Goal: Task Accomplishment & Management: Manage account settings

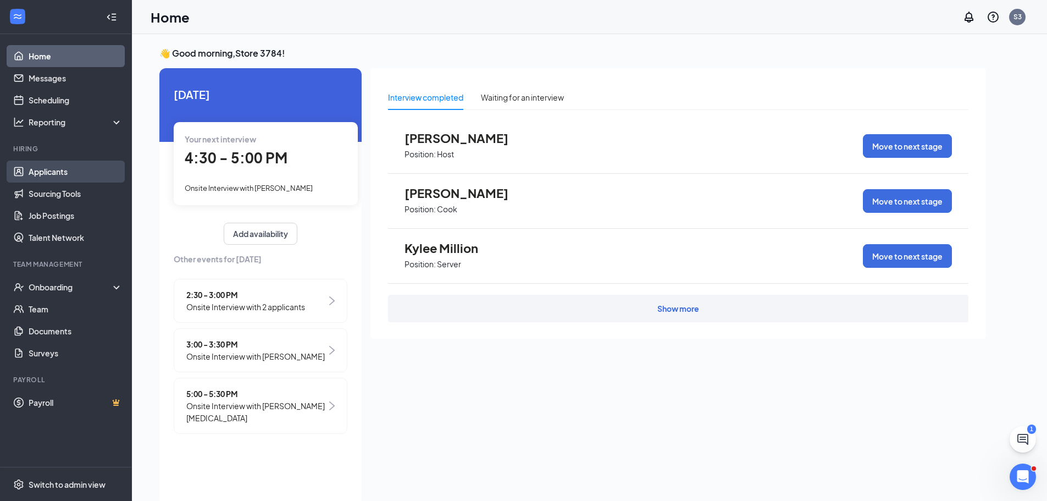
click at [52, 169] on link "Applicants" at bounding box center [76, 171] width 94 height 22
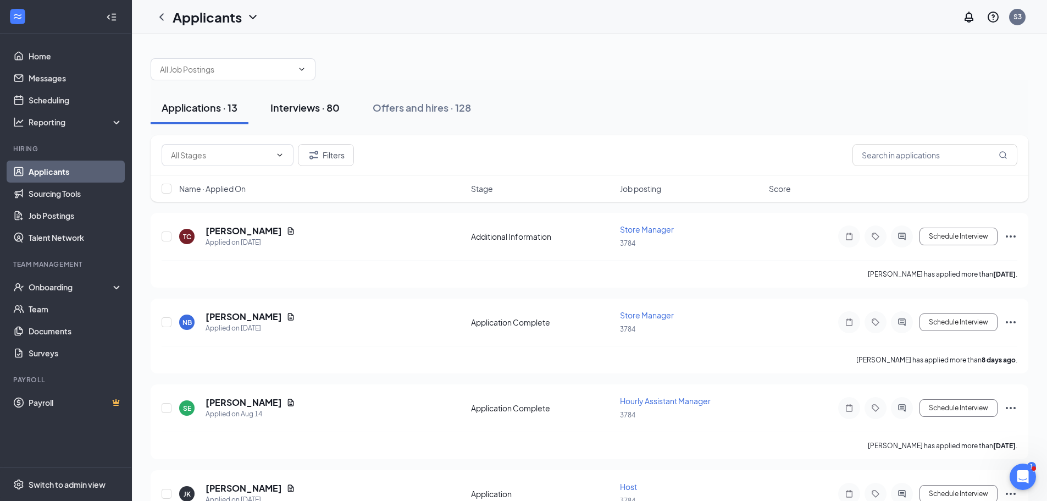
click at [313, 104] on div "Interviews · 80" at bounding box center [304, 108] width 69 height 14
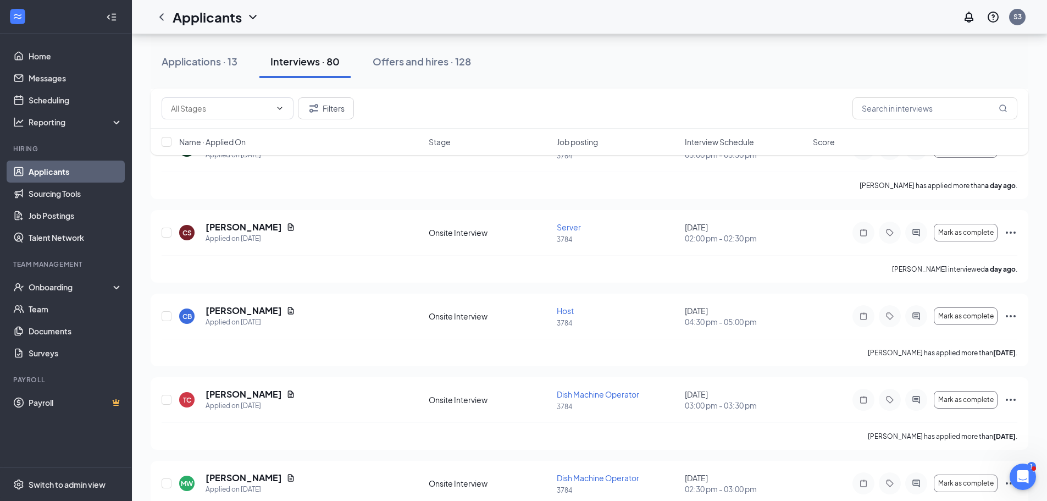
scroll to position [604, 0]
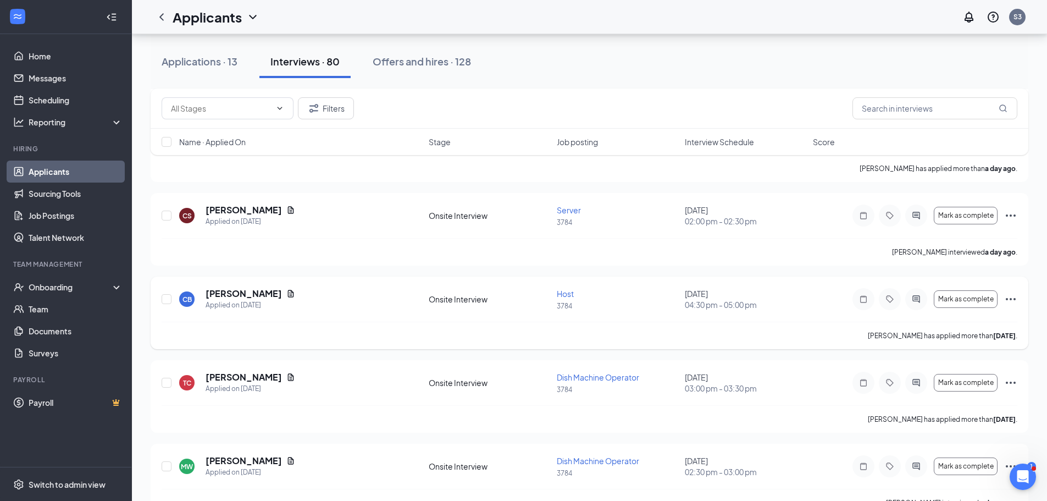
click at [1014, 297] on icon "Ellipses" at bounding box center [1010, 298] width 13 height 13
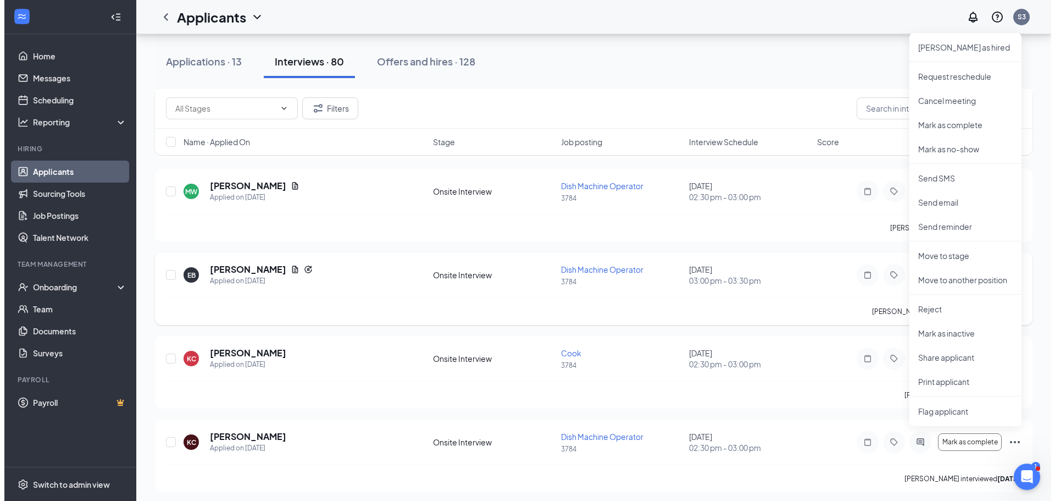
scroll to position [550, 0]
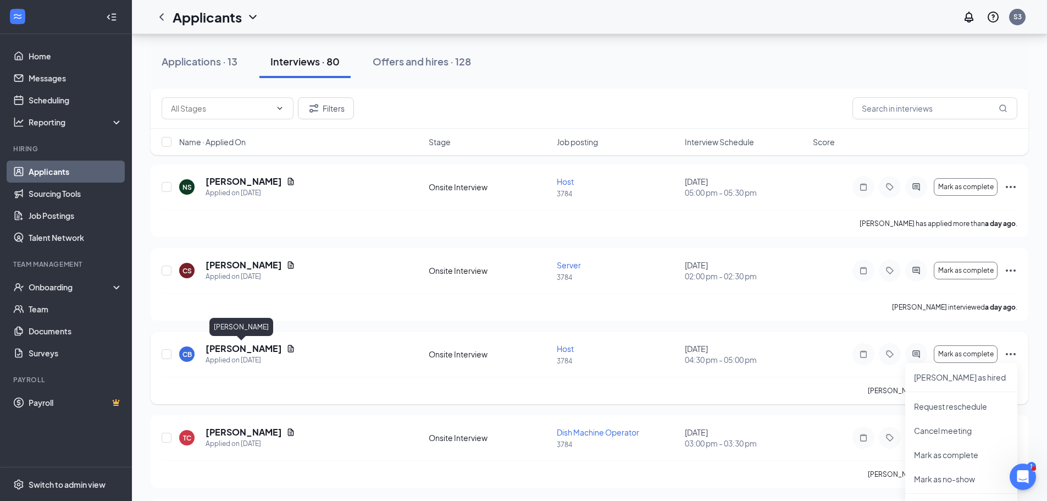
click at [213, 345] on h5 "[PERSON_NAME]" at bounding box center [244, 348] width 76 height 12
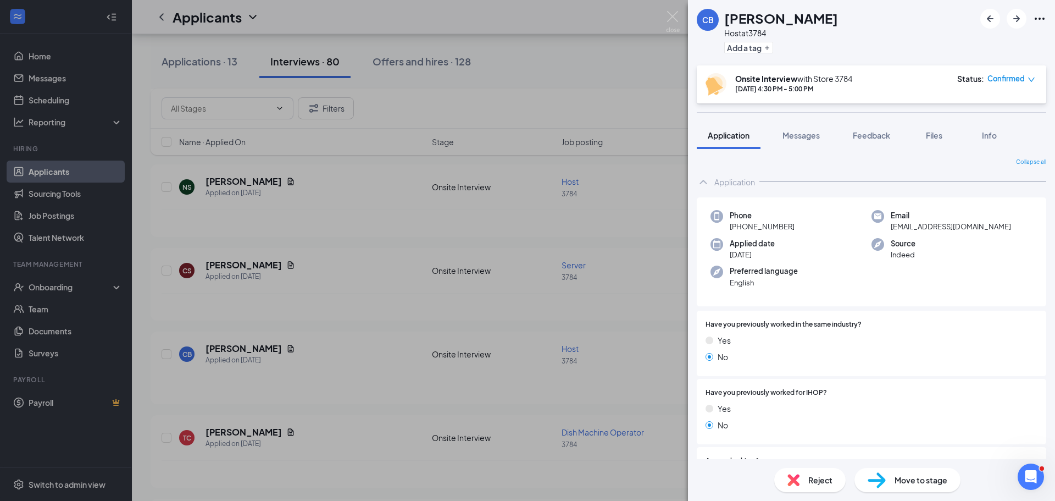
click at [1038, 18] on icon "Ellipses" at bounding box center [1039, 18] width 13 height 13
click at [951, 45] on link "View full application" at bounding box center [980, 43] width 119 height 11
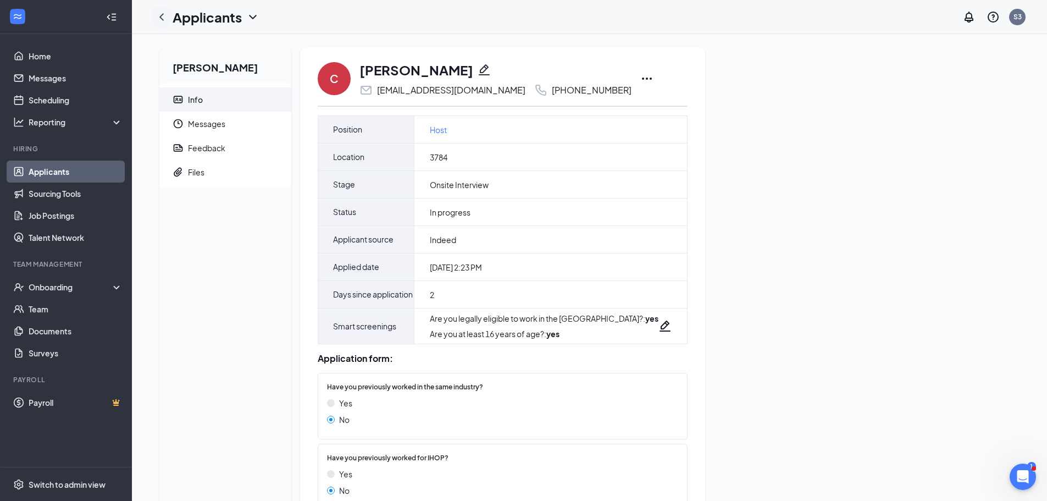
click at [158, 21] on icon "ChevronLeft" at bounding box center [161, 16] width 13 height 13
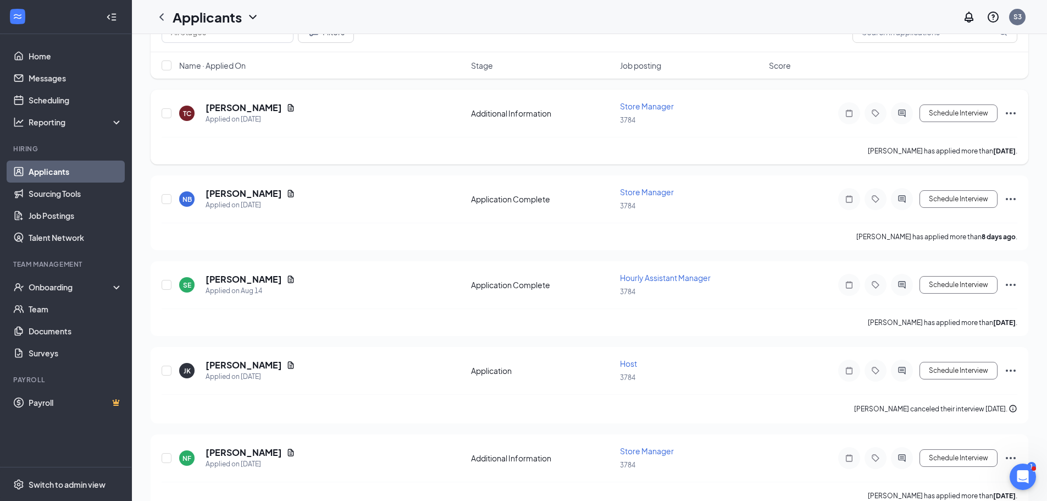
scroll to position [220, 0]
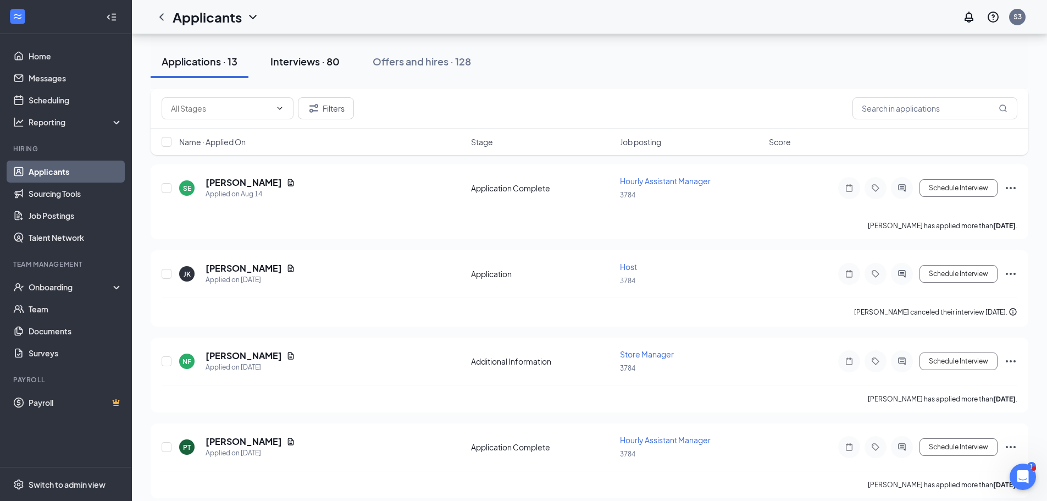
click at [313, 68] on button "Interviews · 80" at bounding box center [304, 61] width 91 height 33
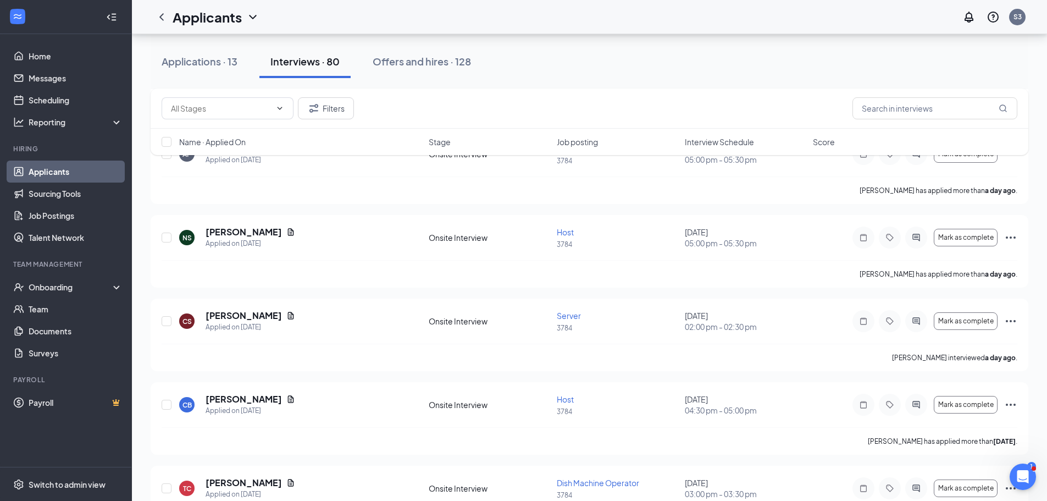
scroll to position [604, 0]
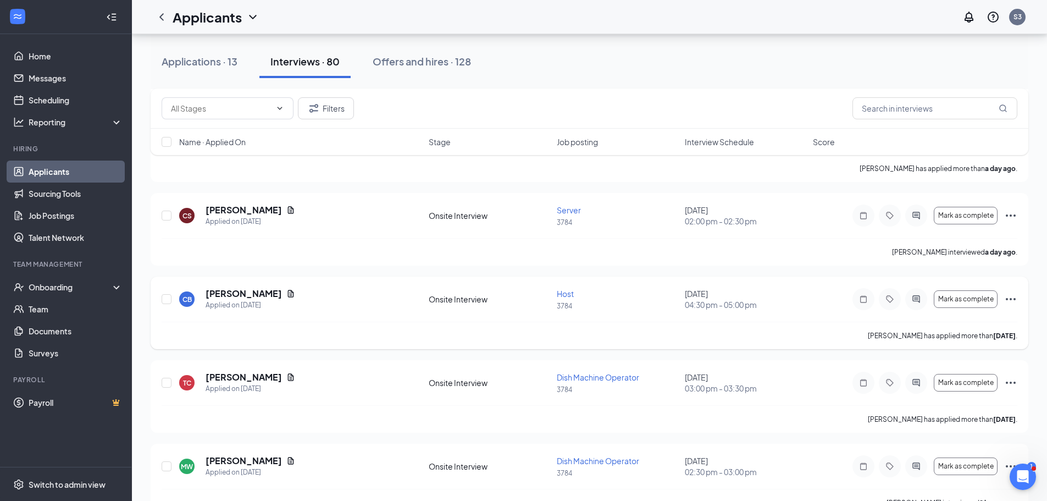
click at [1011, 301] on icon "Ellipses" at bounding box center [1010, 298] width 13 height 13
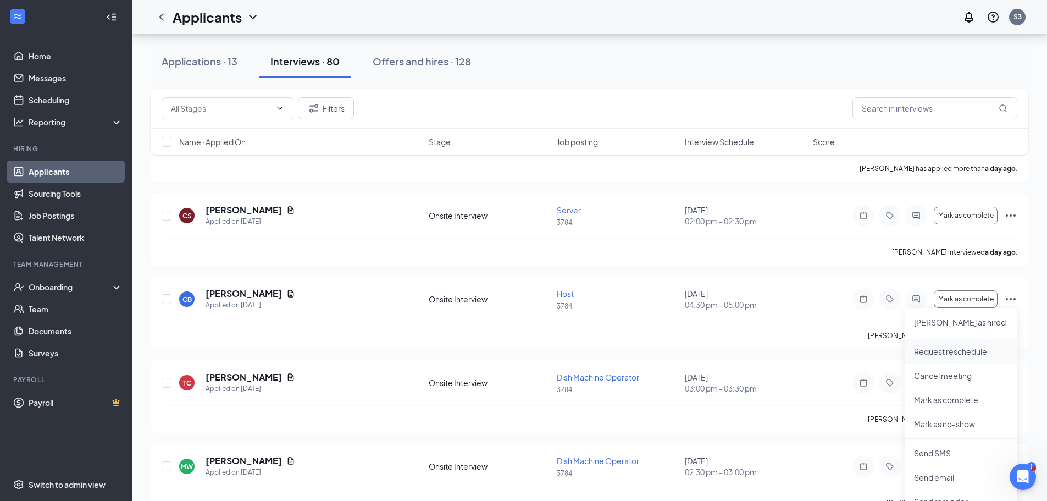
click at [939, 350] on p "Request reschedule" at bounding box center [961, 351] width 95 height 11
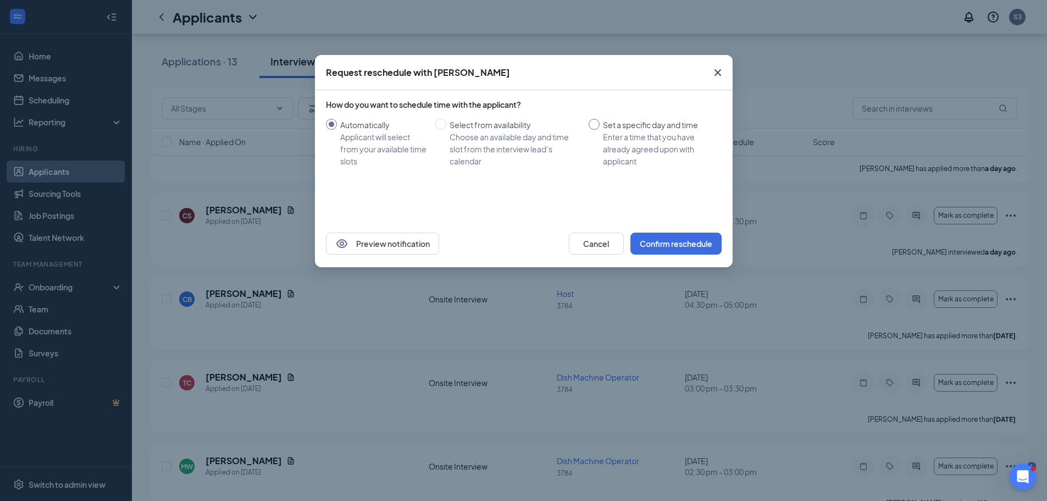
click at [614, 135] on div "Enter a time that you have already agreed upon with applicant" at bounding box center [658, 149] width 110 height 36
click at [600, 130] on input "Set a specific day and time Enter a time that you have already agreed upon with…" at bounding box center [594, 124] width 11 height 11
radio input "true"
radio input "false"
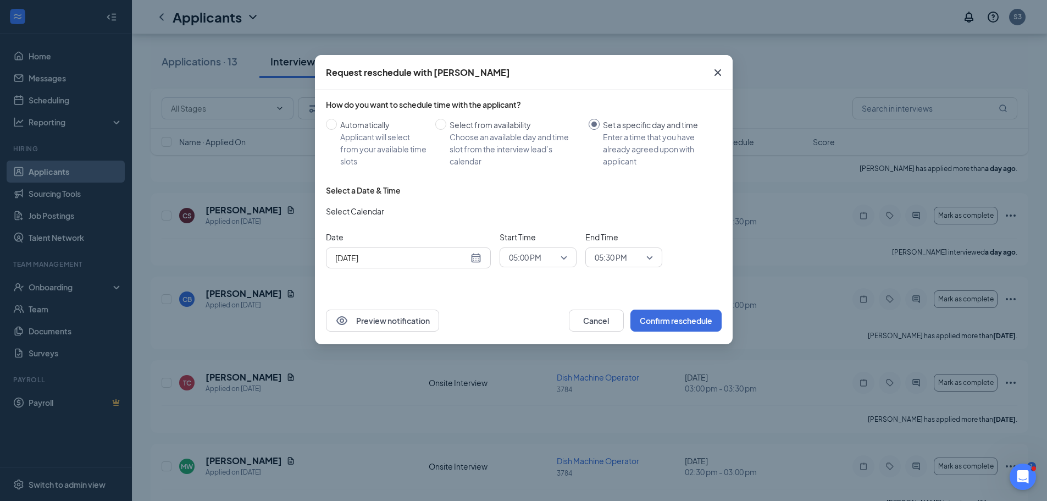
click at [433, 264] on div "Aug 26, 2025" at bounding box center [408, 257] width 165 height 21
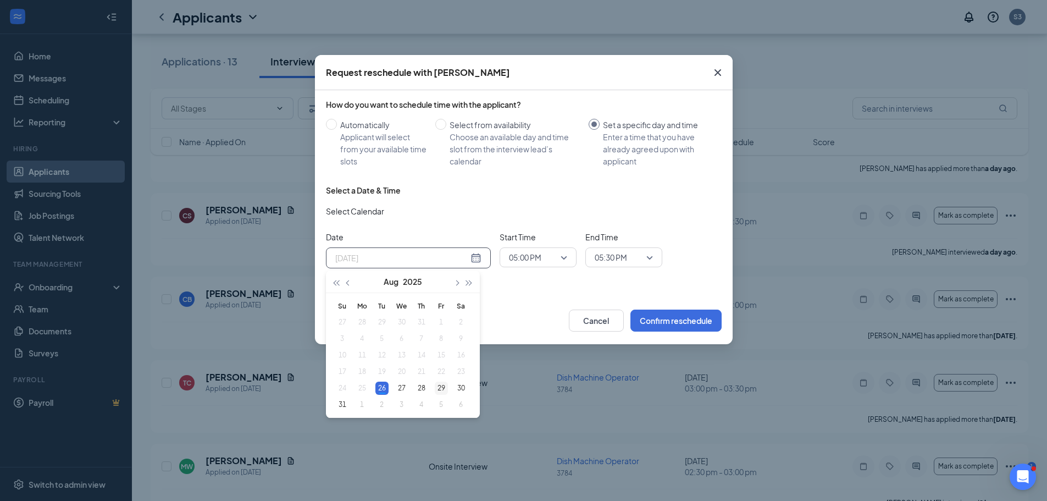
type input "Aug 29, 2025"
click at [439, 392] on div "29" at bounding box center [441, 387] width 13 height 13
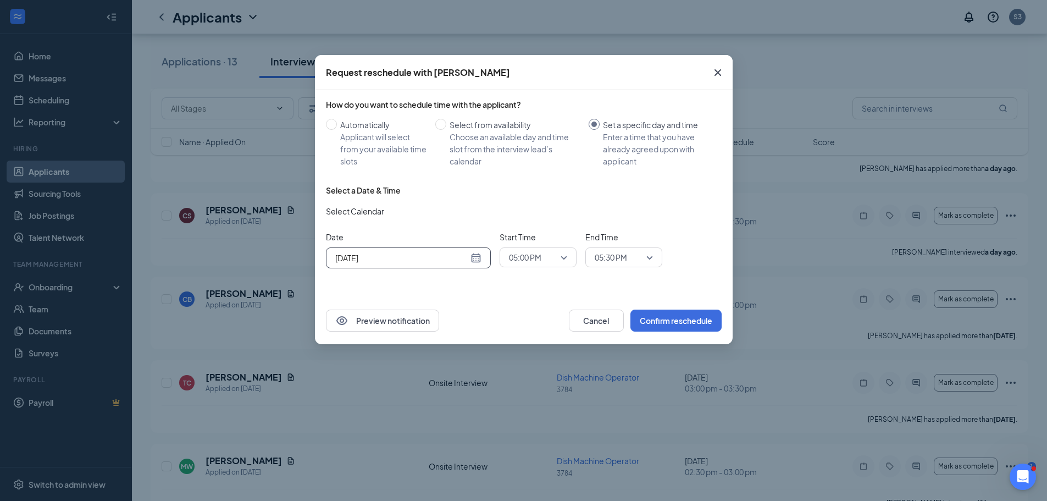
click at [558, 259] on span "05:00 PM" at bounding box center [538, 257] width 58 height 16
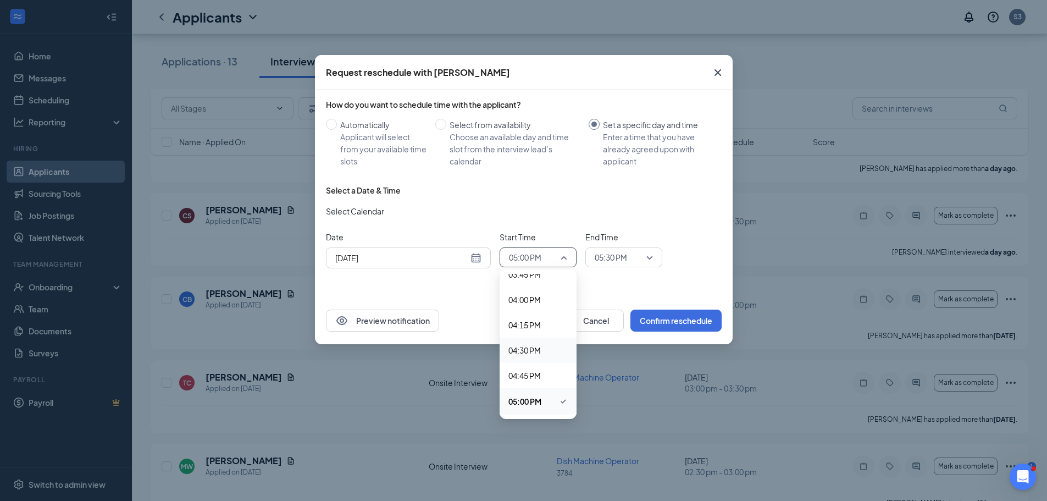
click at [526, 353] on span "04:30 PM" at bounding box center [524, 350] width 32 height 12
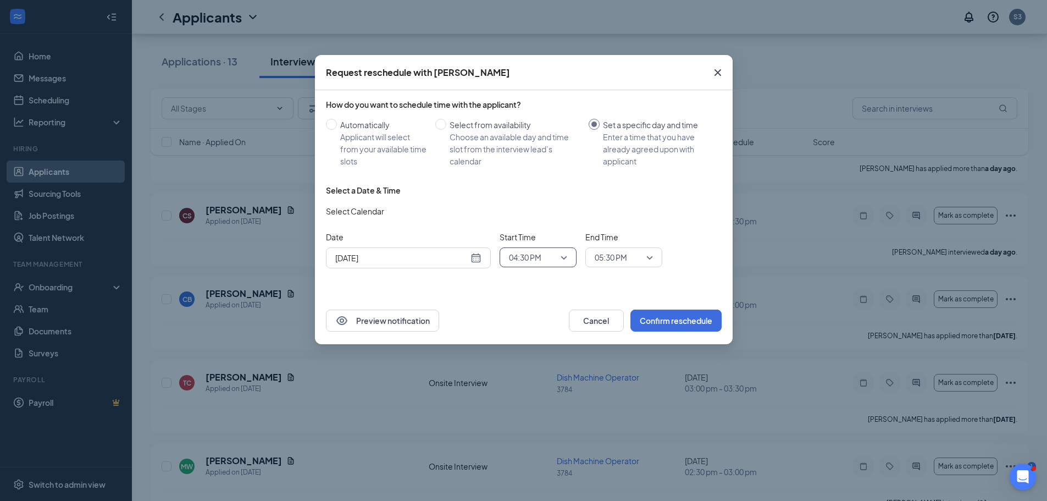
click at [625, 261] on span "05:30 PM" at bounding box center [611, 257] width 32 height 16
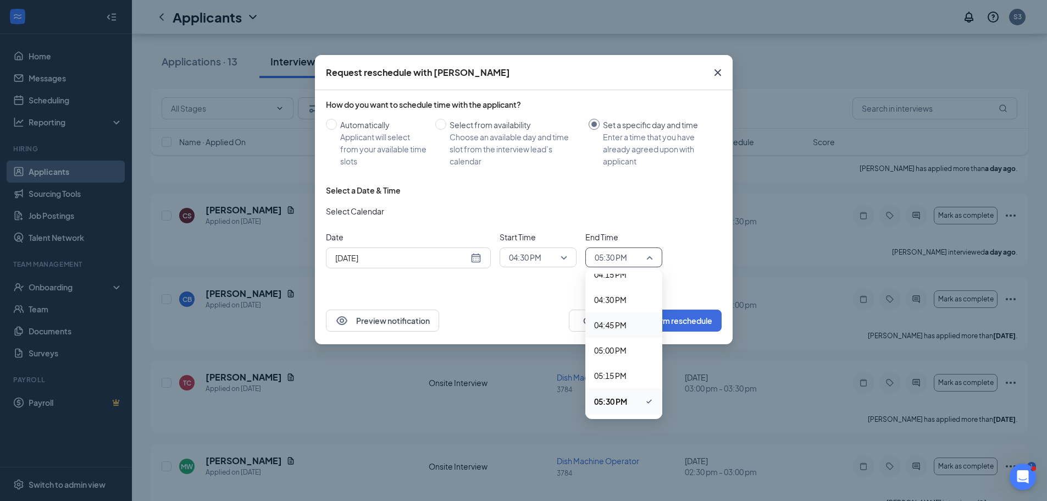
click at [617, 323] on span "04:45 PM" at bounding box center [610, 325] width 32 height 12
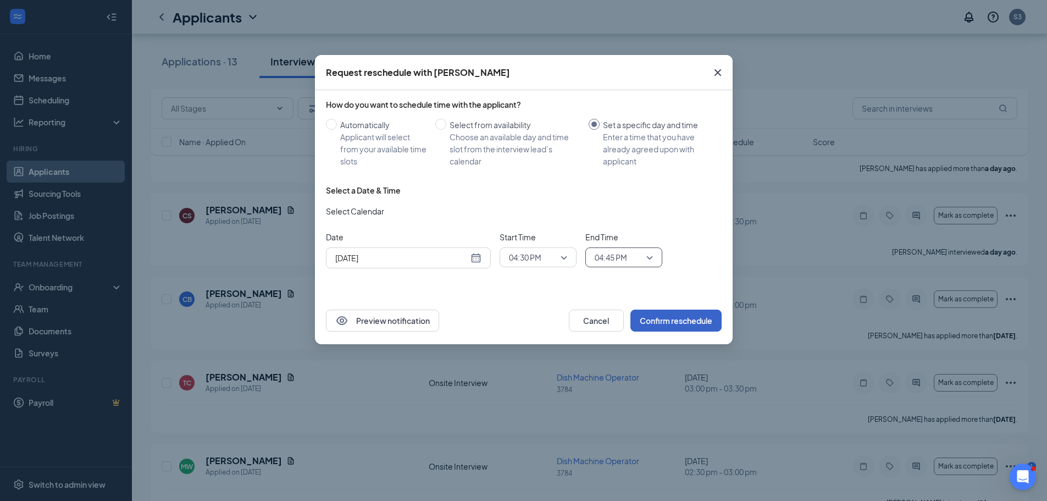
click at [689, 321] on button "Confirm reschedule" at bounding box center [675, 320] width 91 height 22
